Goal: Task Accomplishment & Management: Manage account settings

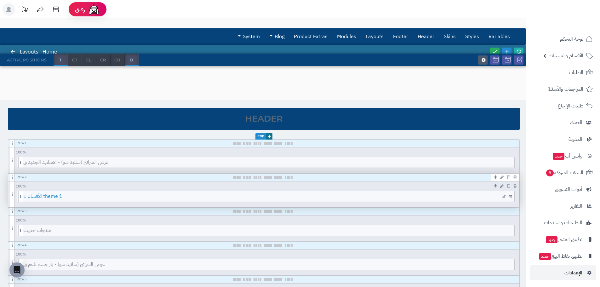
click at [42, 198] on span "1 الأقسام theme 1" at bounding box center [268, 196] width 491 height 10
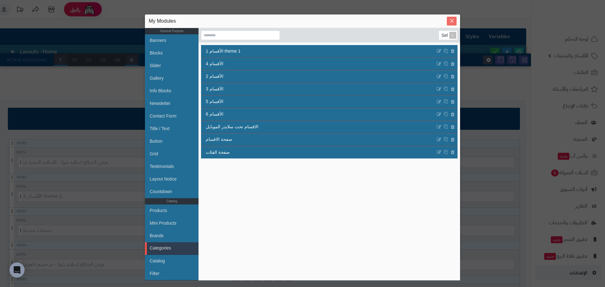
click at [450, 22] on icon "Close" at bounding box center [451, 21] width 3 height 4
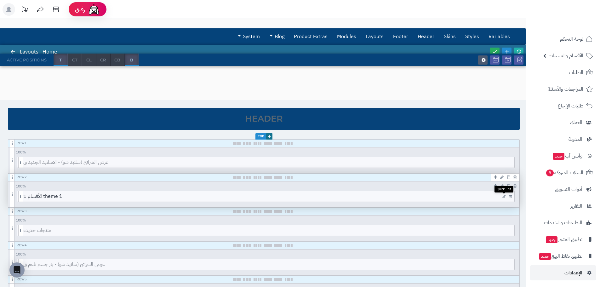
click at [504, 196] on icon at bounding box center [504, 196] width 4 height 4
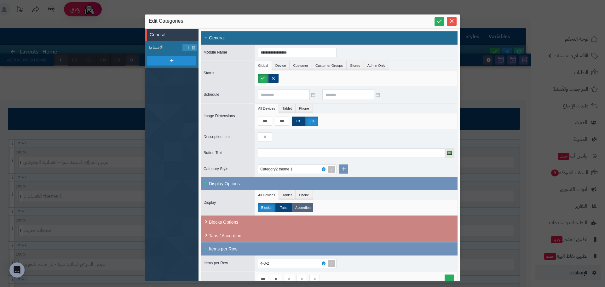
scroll to position [34, 0]
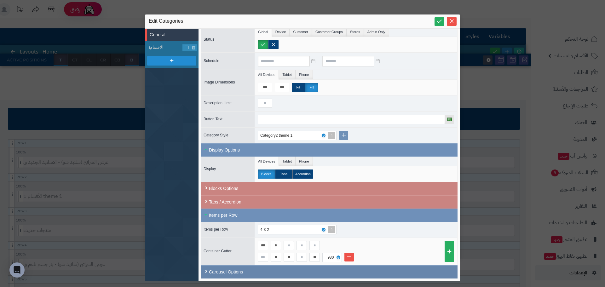
click at [239, 276] on div "Carousel Options" at bounding box center [329, 271] width 256 height 13
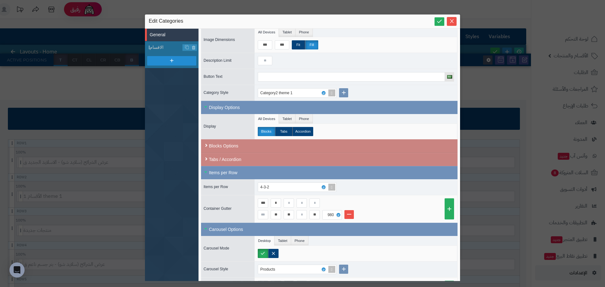
scroll to position [91, 0]
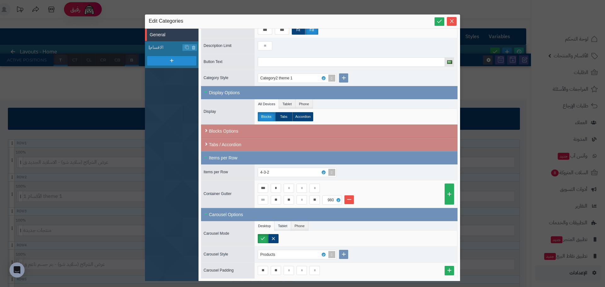
click at [282, 226] on li "Tablet" at bounding box center [282, 225] width 16 height 9
click at [298, 225] on li "Phone" at bounding box center [299, 225] width 17 height 9
click at [273, 237] on label at bounding box center [273, 238] width 11 height 9
click at [287, 225] on li "Tablet" at bounding box center [282, 225] width 16 height 9
click at [272, 236] on label at bounding box center [273, 238] width 11 height 9
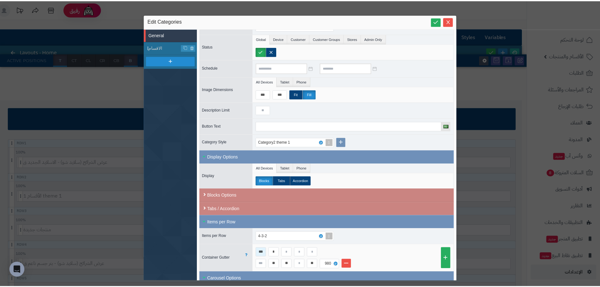
scroll to position [0, 0]
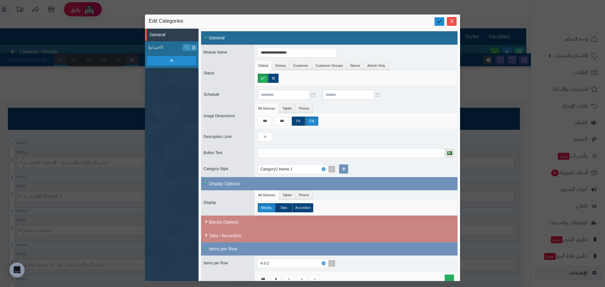
click at [437, 25] on link at bounding box center [439, 21] width 10 height 9
click at [450, 21] on icon "Close" at bounding box center [451, 20] width 5 height 5
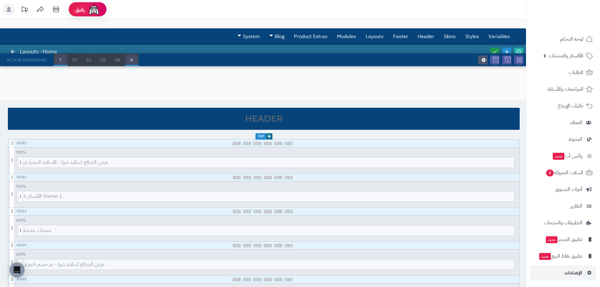
click at [495, 49] on icon at bounding box center [495, 52] width 6 height 6
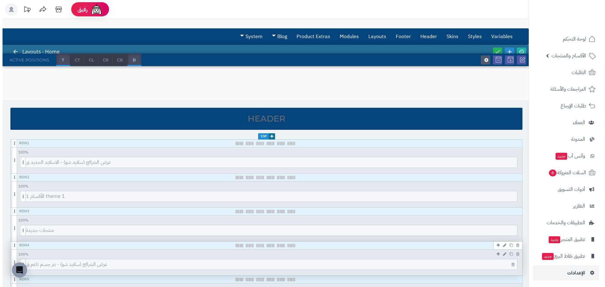
scroll to position [94, 0]
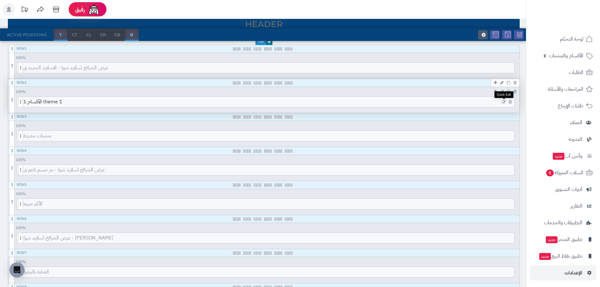
click at [504, 101] on icon at bounding box center [504, 102] width 4 height 4
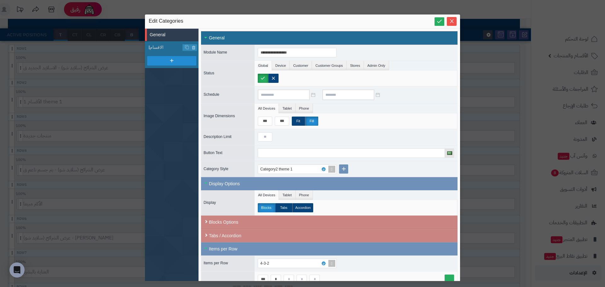
scroll to position [91, 0]
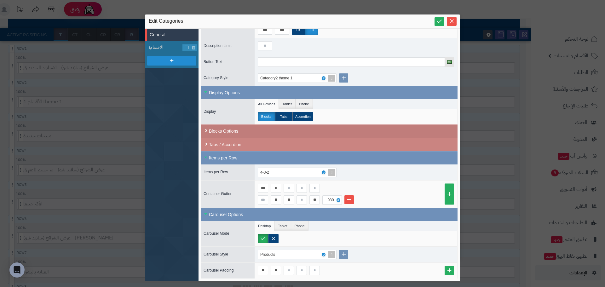
click at [219, 131] on div "Blocks Options" at bounding box center [329, 131] width 256 height 14
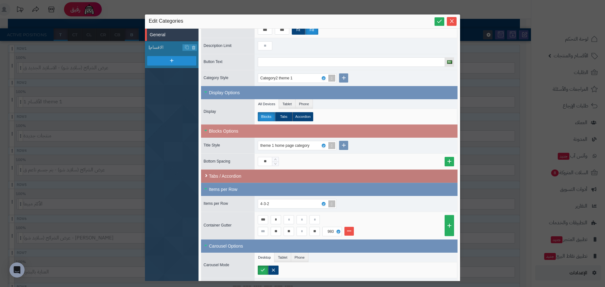
click at [252, 176] on div "Tabs / Accordion" at bounding box center [329, 175] width 256 height 13
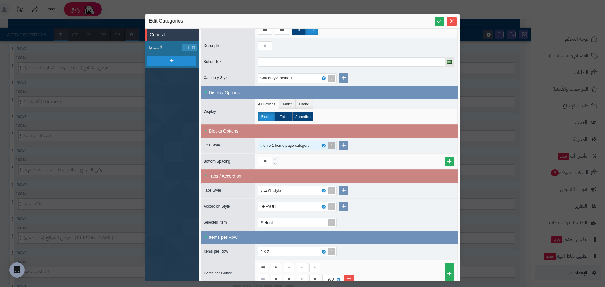
click at [312, 147] on div "theme 1 home page category" at bounding box center [287, 145] width 55 height 9
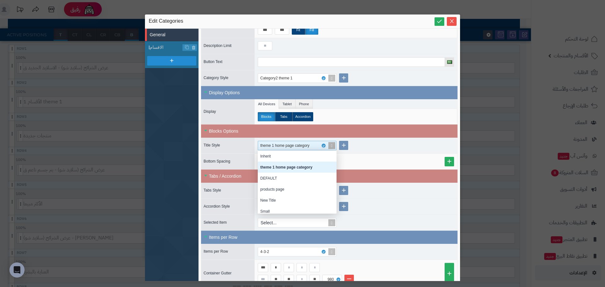
scroll to position [58, 74]
click at [312, 147] on div "theme 1 home page category" at bounding box center [287, 145] width 55 height 9
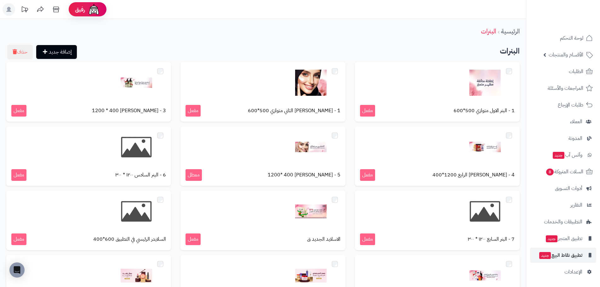
scroll to position [1, 0]
click at [564, 273] on link "الإعدادات" at bounding box center [563, 271] width 66 height 15
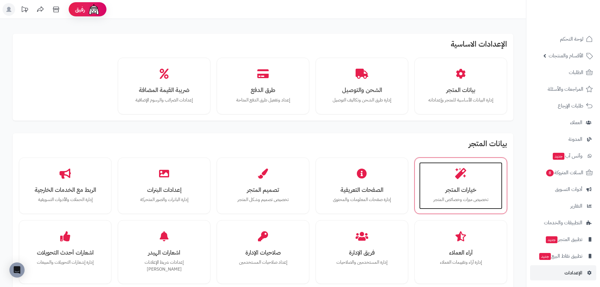
click at [458, 178] on icon at bounding box center [460, 173] width 11 height 11
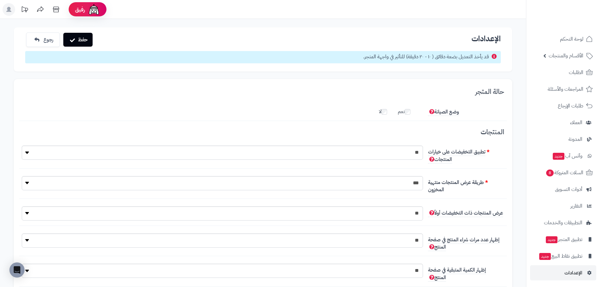
scroll to position [5, 0]
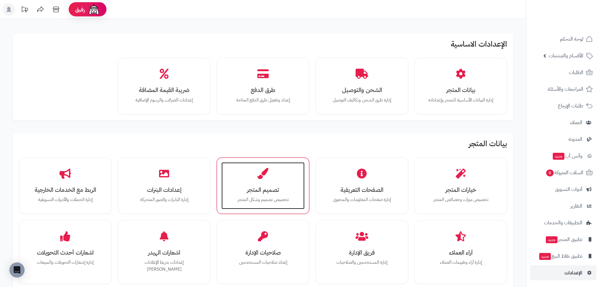
click at [263, 195] on div "تصميم المتجر تخصيص تصميم وشكل المتجر" at bounding box center [262, 185] width 83 height 47
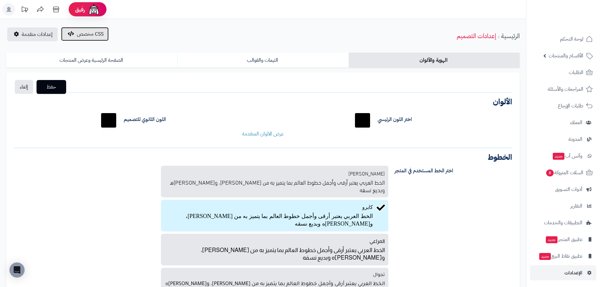
click at [87, 37] on span "CSS مخصص" at bounding box center [90, 34] width 27 height 8
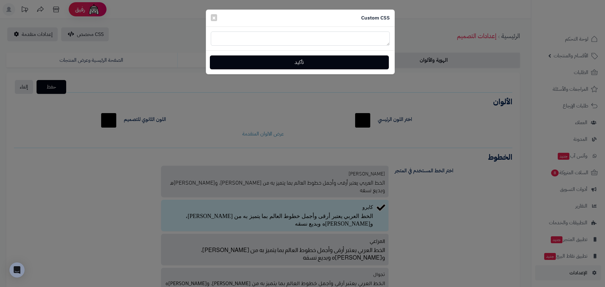
click at [307, 38] on textarea at bounding box center [300, 38] width 179 height 14
paste textarea "**********"
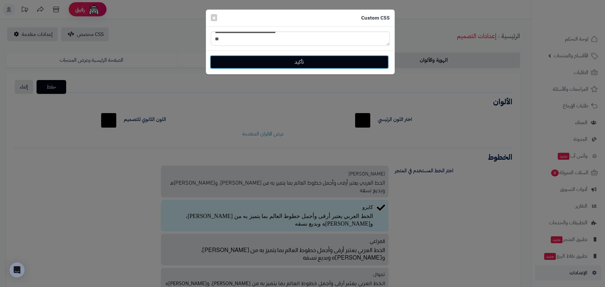
click at [290, 64] on button "تأكيد" at bounding box center [299, 62] width 179 height 14
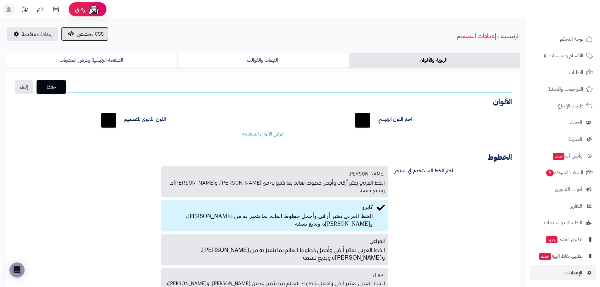
click at [78, 34] on span "CSS مخصص" at bounding box center [90, 34] width 27 height 8
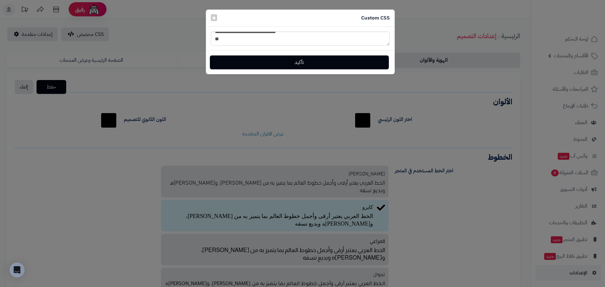
type textarea "**********"
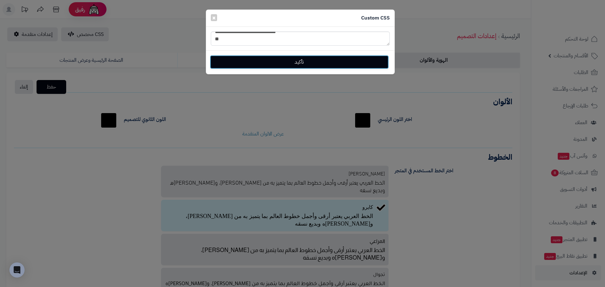
click at [252, 60] on button "تأكيد" at bounding box center [299, 62] width 179 height 14
